Goal: Task Accomplishment & Management: Manage account settings

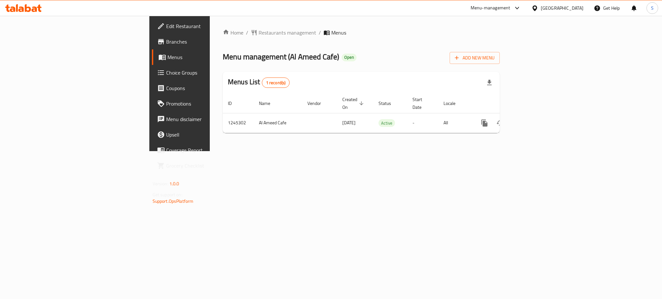
click at [168, 57] on span "Menus" at bounding box center [211, 57] width 87 height 8
click at [168, 59] on span "Menus" at bounding box center [211, 57] width 87 height 8
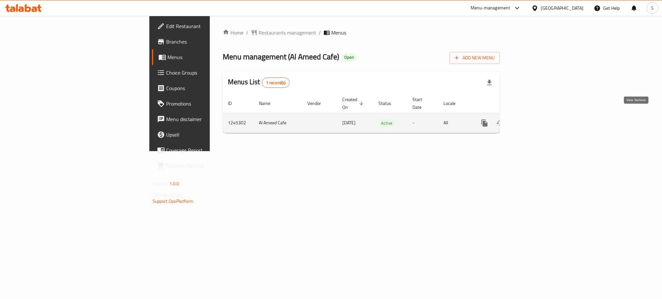
click at [535, 119] on icon "enhanced table" at bounding box center [531, 123] width 8 height 8
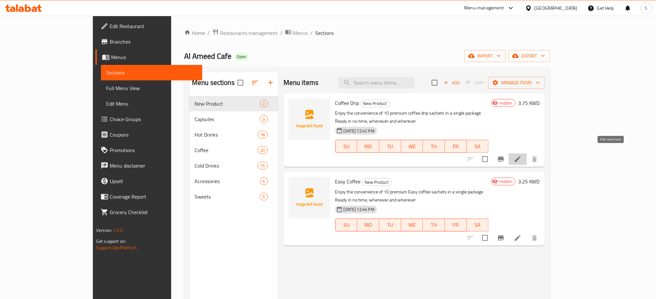
click at [521, 156] on icon at bounding box center [518, 160] width 8 height 8
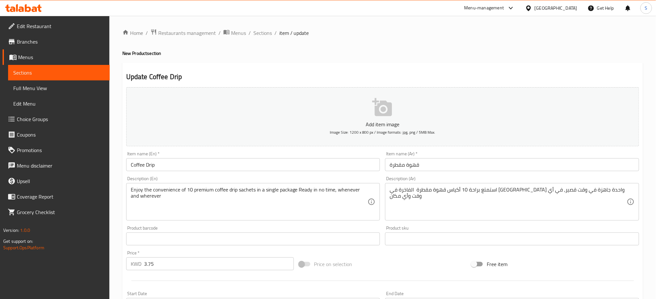
click at [504, 49] on div "Home / Restaurants management / Menus / Sections / item / update New Product se…" at bounding box center [382, 236] width 520 height 415
